Goal: Task Accomplishment & Management: Manage account settings

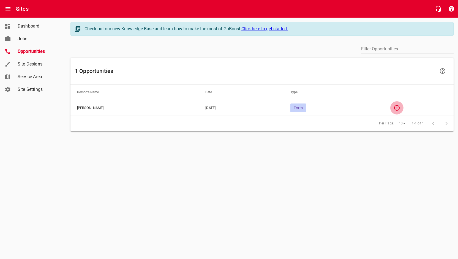
click at [399, 106] on icon "button" at bounding box center [397, 108] width 6 height 6
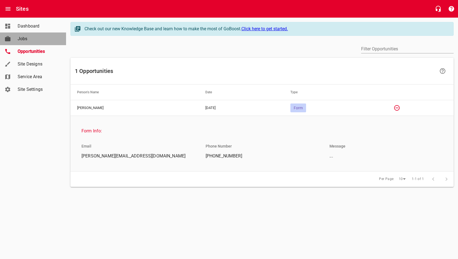
click at [24, 37] on span "Jobs" at bounding box center [39, 38] width 42 height 7
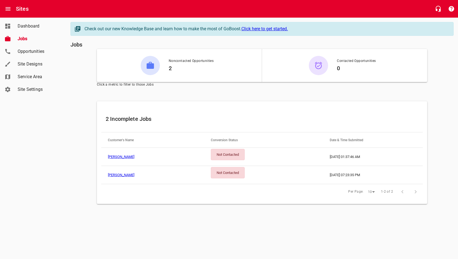
click at [116, 176] on link "[PERSON_NAME]" at bounding box center [121, 175] width 26 height 4
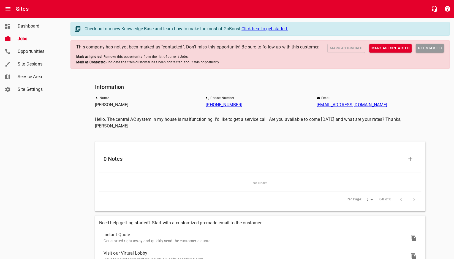
scroll to position [1, 0]
click at [226, 69] on main "Check out our new Knowledge Base and learn how to make the most of GoBoost. Cli…" at bounding box center [260, 164] width 388 height 295
click at [226, 68] on main "Check out our new Knowledge Base and learn how to make the most of GoBoost. Cli…" at bounding box center [260, 164] width 388 height 295
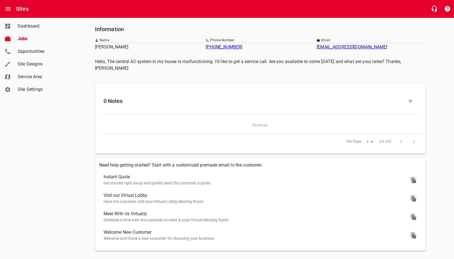
scroll to position [0, 0]
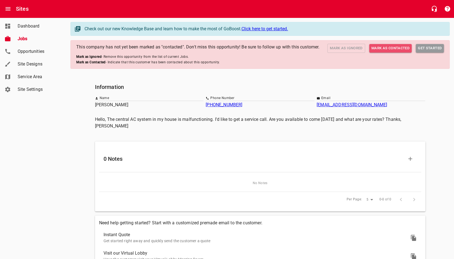
click at [383, 49] on span "Mark as Contacted" at bounding box center [390, 48] width 38 height 6
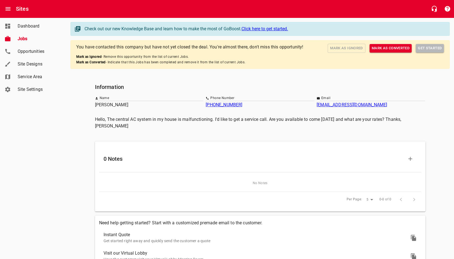
click at [424, 48] on span "Get Started" at bounding box center [430, 48] width 24 height 6
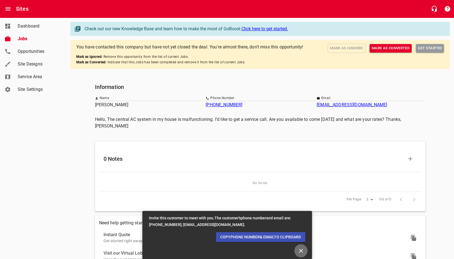
click at [299, 248] on icon "Close" at bounding box center [300, 250] width 7 height 7
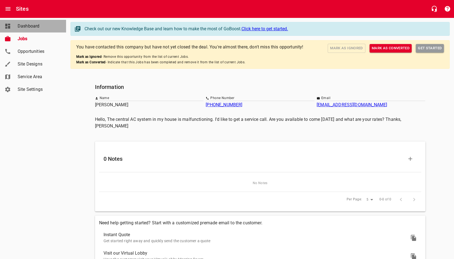
click at [31, 23] on span "Dashboard" at bounding box center [39, 26] width 42 height 7
